Goal: Transaction & Acquisition: Purchase product/service

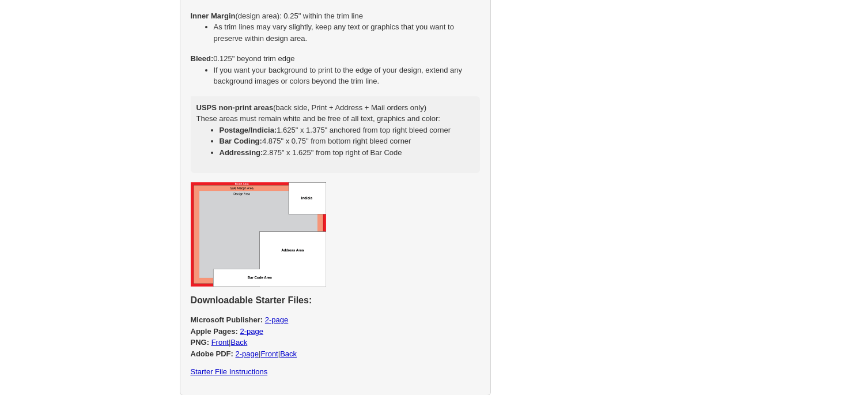
scroll to position [749, 0]
click at [313, 233] on img at bounding box center [258, 233] width 135 height 104
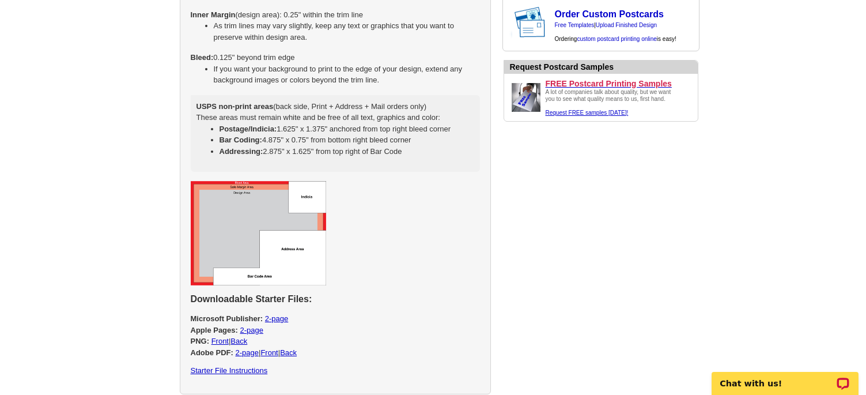
scroll to position [0, 0]
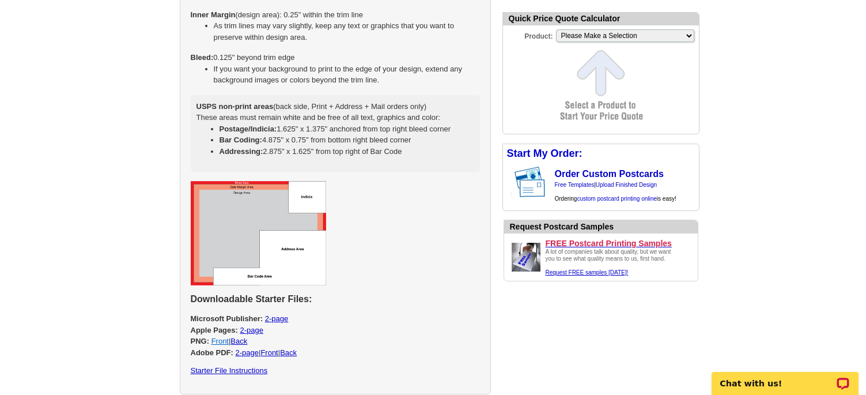
click at [219, 342] on link "Front" at bounding box center [219, 340] width 17 height 9
select select "1"
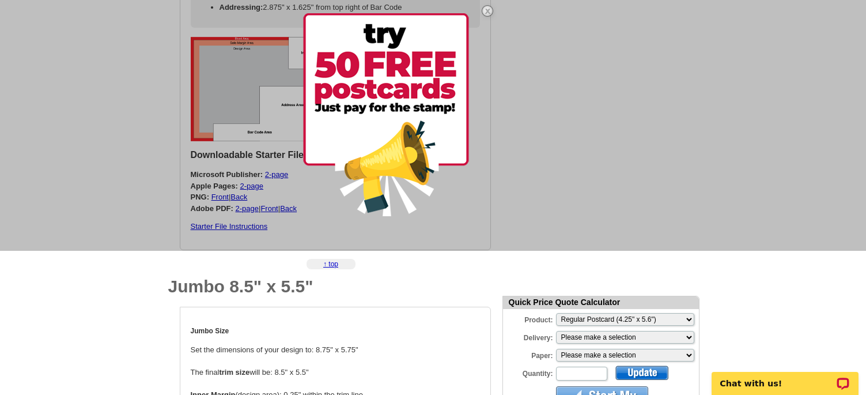
scroll to position [807, 0]
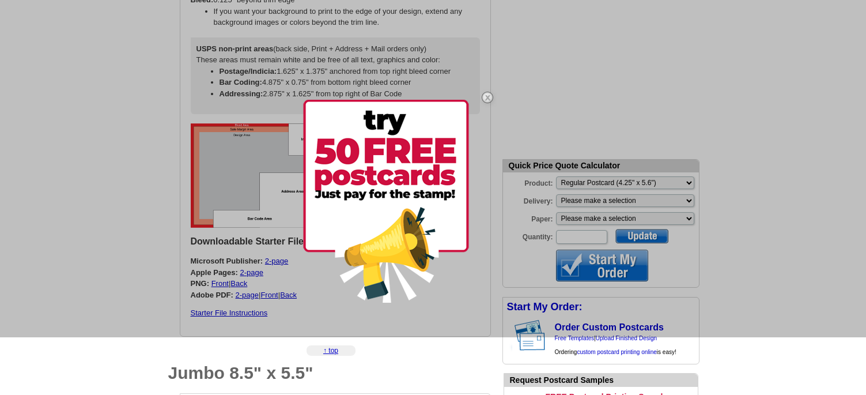
drag, startPoint x: 169, startPoint y: 250, endPoint x: 191, endPoint y: 264, distance: 26.4
click at [169, 250] on div at bounding box center [433, 139] width 866 height 395
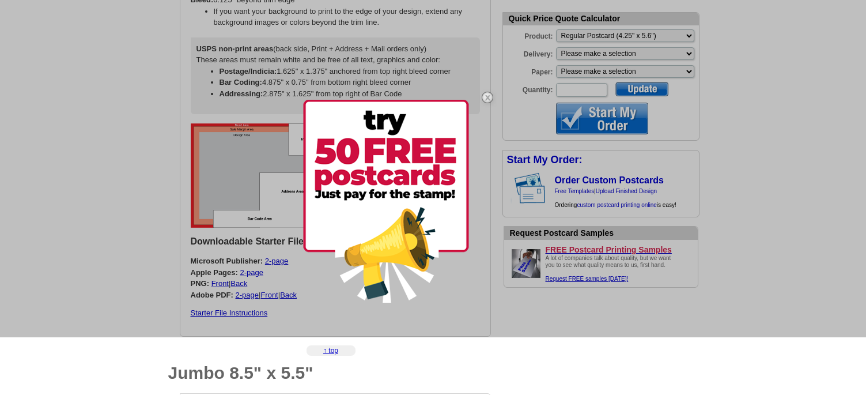
click at [237, 282] on div at bounding box center [433, 139] width 866 height 395
drag, startPoint x: 244, startPoint y: 283, endPoint x: 364, endPoint y: 221, distance: 135.3
click at [247, 282] on div at bounding box center [433, 139] width 866 height 395
click at [489, 93] on img at bounding box center [487, 97] width 33 height 33
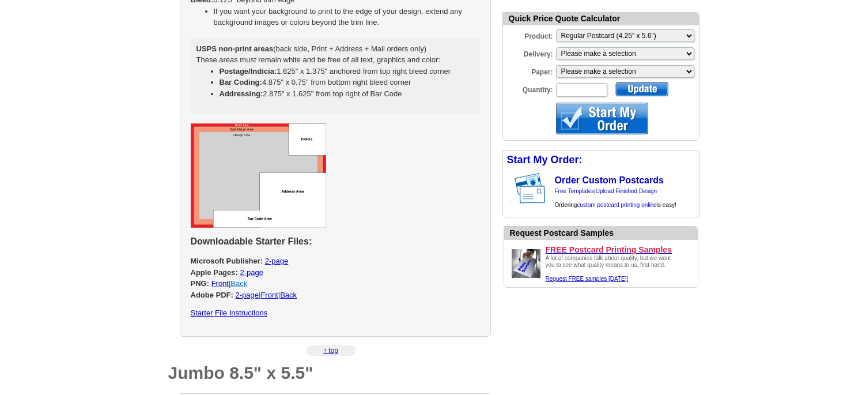
click at [241, 283] on link "Back" at bounding box center [238, 283] width 17 height 9
